Goal: Task Accomplishment & Management: Use online tool/utility

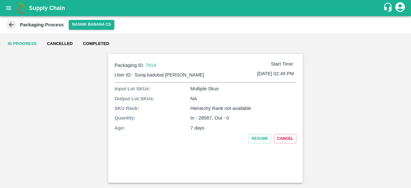
click at [11, 25] on icon at bounding box center [11, 24] width 5 height 5
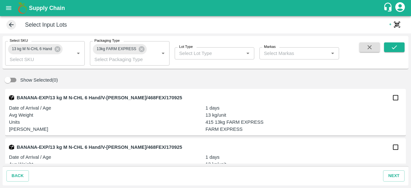
scroll to position [122, 0]
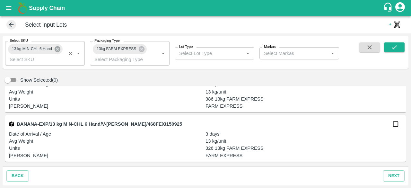
click at [57, 48] on icon at bounding box center [58, 49] width 6 height 6
click at [44, 53] on input "Select SKU" at bounding box center [39, 53] width 65 height 8
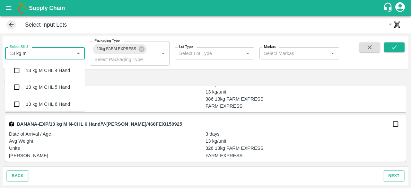
type input "13 kg m n"
click at [17, 71] on input "checkbox" at bounding box center [16, 70] width 13 height 13
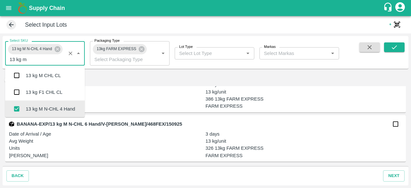
scroll to position [85, 0]
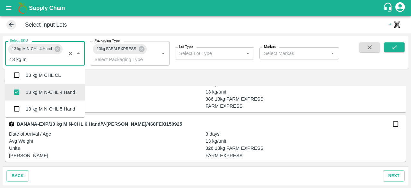
type input "13 kg m n"
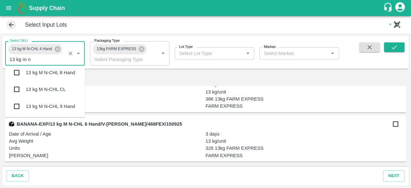
scroll to position [0, 0]
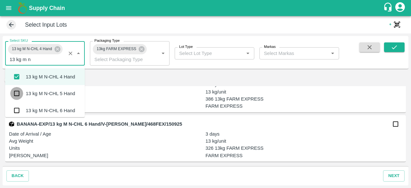
click at [16, 96] on input "checkbox" at bounding box center [16, 93] width 13 height 13
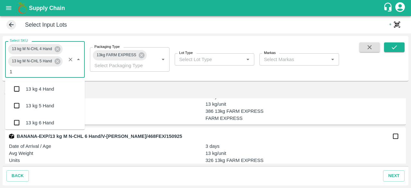
scroll to position [270, 0]
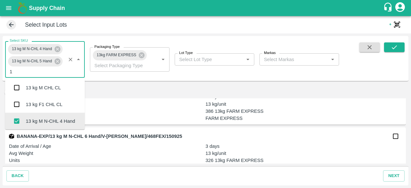
type input "13"
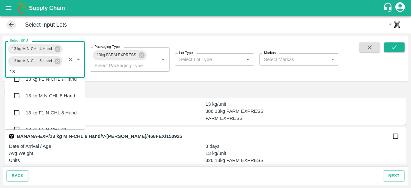
scroll to position [430, 0]
click at [17, 94] on input "checkbox" at bounding box center [16, 95] width 13 height 13
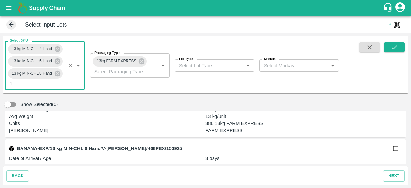
type input "13"
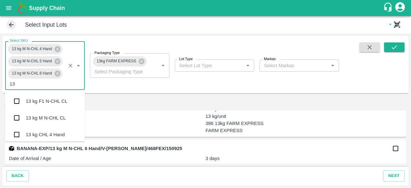
scroll to position [469, 0]
click at [15, 117] on input "checkbox" at bounding box center [16, 118] width 13 height 13
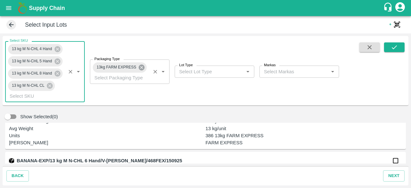
click at [142, 69] on icon at bounding box center [142, 68] width 6 height 6
click at [131, 69] on body "Supply Chain Select Input Lots + QR Scanner Select SKU 13 kg M N-CHL 4 Hand 13 …" at bounding box center [205, 94] width 411 height 188
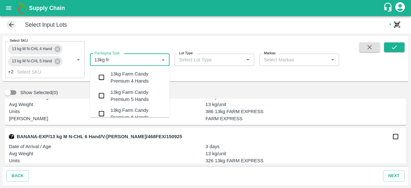
type input "13kg fre"
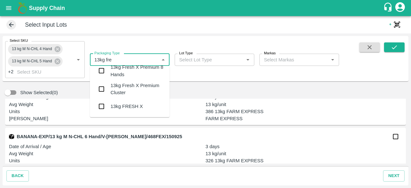
click at [120, 105] on div "13kg FRESH X" at bounding box center [126, 106] width 32 height 7
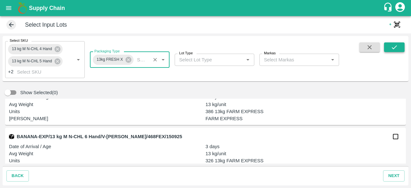
click at [391, 47] on icon "submit" at bounding box center [394, 47] width 7 height 7
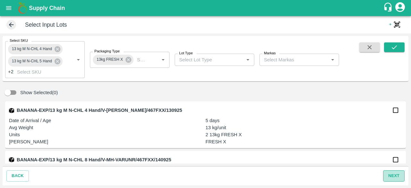
click at [387, 176] on button "next" at bounding box center [394, 175] width 22 height 11
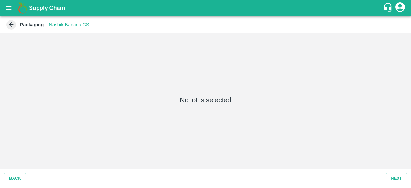
click at [12, 27] on icon at bounding box center [11, 24] width 7 height 7
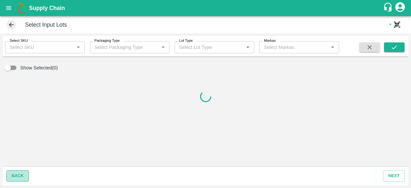
click at [26, 173] on button "back" at bounding box center [17, 175] width 22 height 11
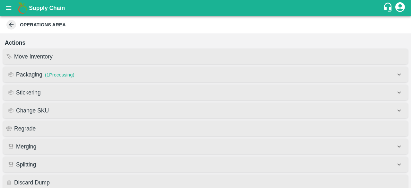
click at [13, 27] on icon at bounding box center [11, 24] width 7 height 7
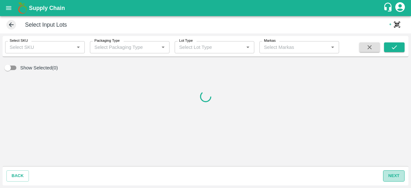
click at [394, 177] on button "next" at bounding box center [394, 175] width 22 height 11
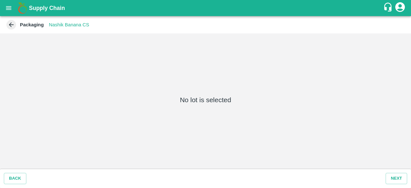
click at [13, 25] on icon at bounding box center [11, 24] width 7 height 7
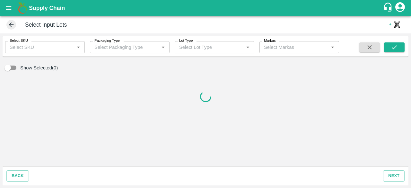
click at [13, 25] on icon at bounding box center [11, 24] width 7 height 7
click at [12, 8] on icon "open drawer" at bounding box center [8, 7] width 7 height 7
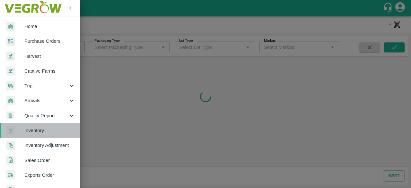
click at [34, 128] on span "Inventory" at bounding box center [49, 130] width 51 height 7
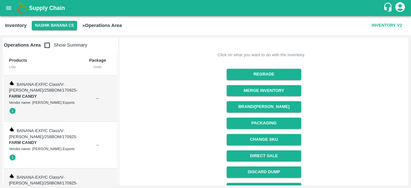
scroll to position [106, 0]
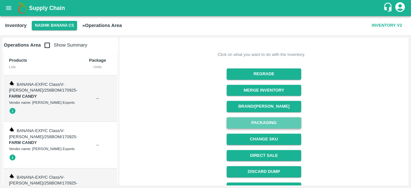
click at [259, 117] on button "Packaging" at bounding box center [264, 122] width 74 height 11
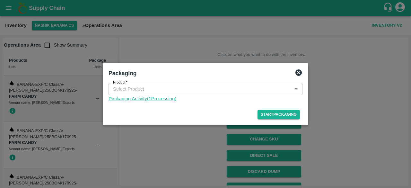
click at [143, 99] on link "Packaging Activity( 1 Processing)" at bounding box center [206, 98] width 194 height 7
click at [146, 97] on link "Packaging Activity( 1 Processing)" at bounding box center [206, 98] width 194 height 7
click at [297, 72] on icon at bounding box center [298, 72] width 6 height 6
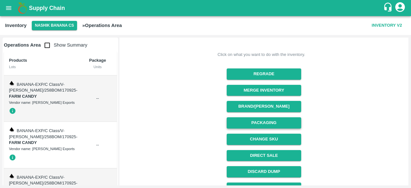
click at [271, 117] on button "Packaging" at bounding box center [264, 122] width 74 height 11
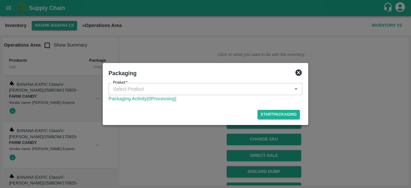
click at [299, 67] on div "Packaging" at bounding box center [205, 73] width 199 height 14
click at [299, 72] on icon at bounding box center [299, 73] width 8 height 8
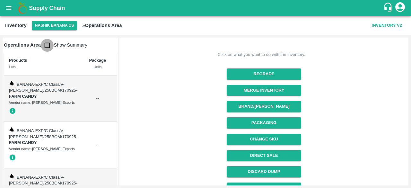
click at [45, 47] on input "checkbox" at bounding box center [47, 45] width 13 height 13
checkbox input "true"
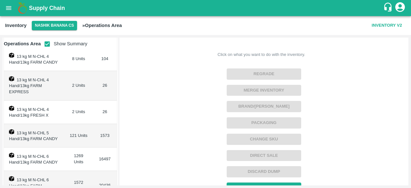
scroll to position [0, 0]
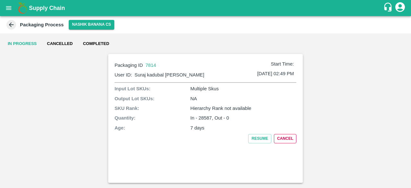
click at [285, 133] on div "Input Lot SKUs: Multiple Skus Output Lot SKUs: NA SKU Rank: Hierarchy Rank not …" at bounding box center [206, 114] width 182 height 58
click at [284, 137] on button "Cancel" at bounding box center [285, 138] width 22 height 9
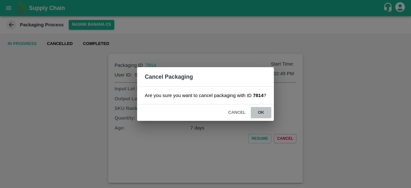
click at [262, 113] on button "ok" at bounding box center [261, 112] width 21 height 11
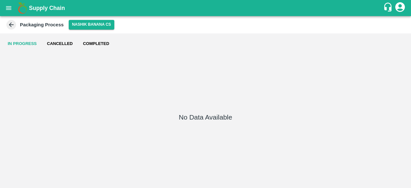
click at [13, 25] on icon at bounding box center [11, 24] width 7 height 7
click at [10, 24] on icon at bounding box center [11, 24] width 5 height 5
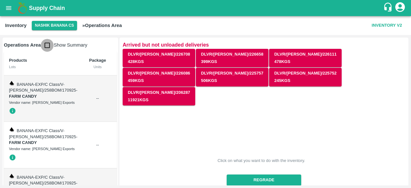
click at [48, 46] on input "checkbox" at bounding box center [47, 45] width 13 height 13
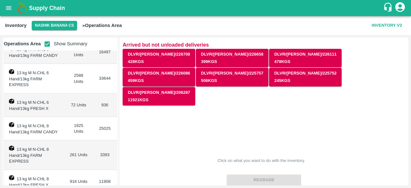
scroll to position [205, 0]
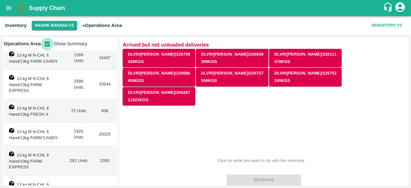
click at [46, 44] on input "checkbox" at bounding box center [47, 44] width 13 height 13
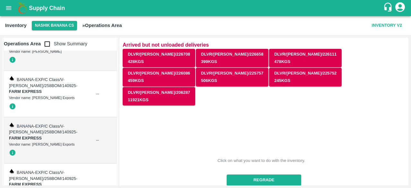
scroll to position [705, 0]
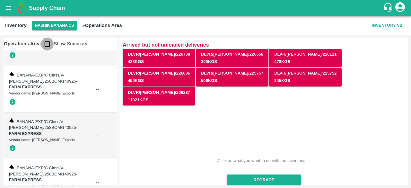
click at [48, 47] on input "checkbox" at bounding box center [47, 44] width 13 height 13
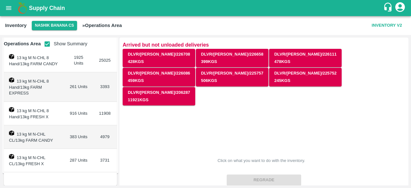
scroll to position [275, 0]
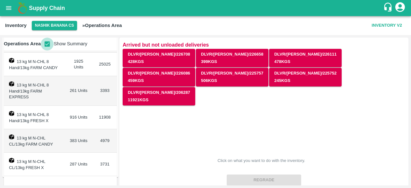
click at [48, 47] on input "checkbox" at bounding box center [47, 44] width 13 height 13
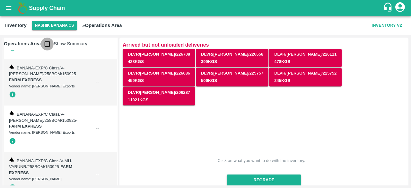
click at [48, 47] on input "checkbox" at bounding box center [47, 44] width 13 height 13
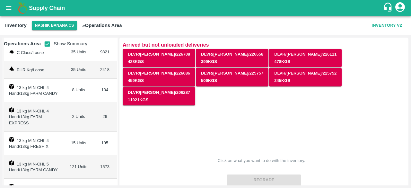
scroll to position [0, 0]
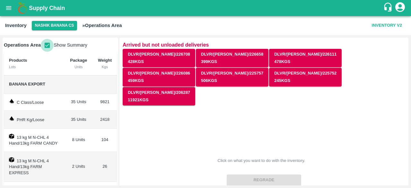
click at [48, 47] on input "checkbox" at bounding box center [47, 45] width 13 height 13
checkbox input "false"
